Goal: Task Accomplishment & Management: Manage account settings

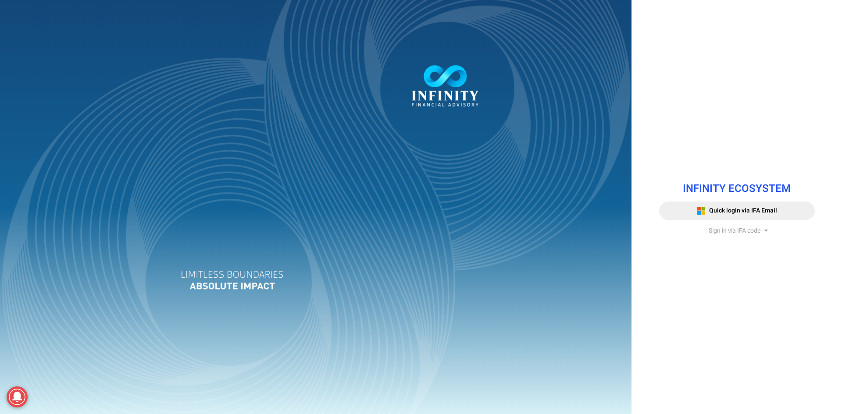
click at [712, 232] on span "Sign in via IFA code" at bounding box center [734, 230] width 52 height 9
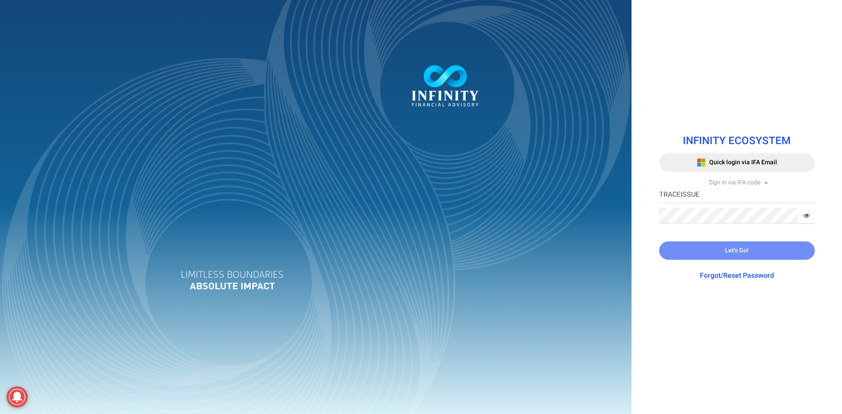
click at [714, 195] on input "TRACEISSUE" at bounding box center [737, 195] width 156 height 16
click at [712, 198] on input "TRACEISSUE" at bounding box center [737, 195] width 156 height 16
type input "TRACE3"
click at [804, 220] on span at bounding box center [806, 216] width 17 height 16
click at [804, 217] on icon at bounding box center [806, 216] width 6 height 6
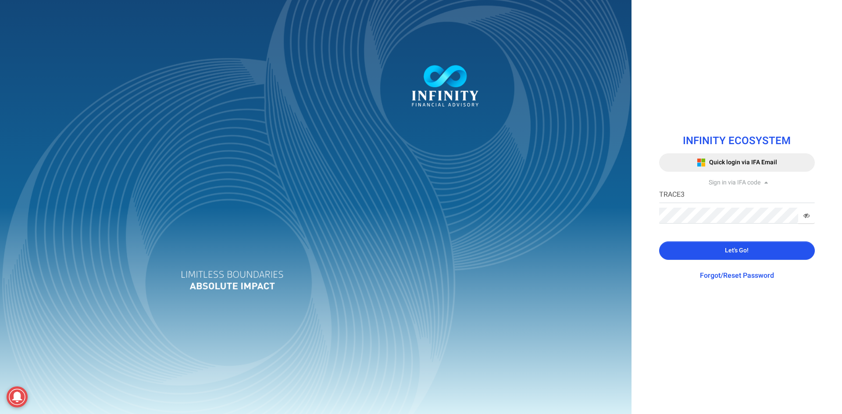
click at [804, 215] on icon at bounding box center [806, 216] width 6 height 6
click at [758, 199] on input "TRACE3" at bounding box center [737, 195] width 156 height 16
click at [681, 250] on button "Let's Go!" at bounding box center [737, 251] width 156 height 18
